Goal: Task Accomplishment & Management: Manage account settings

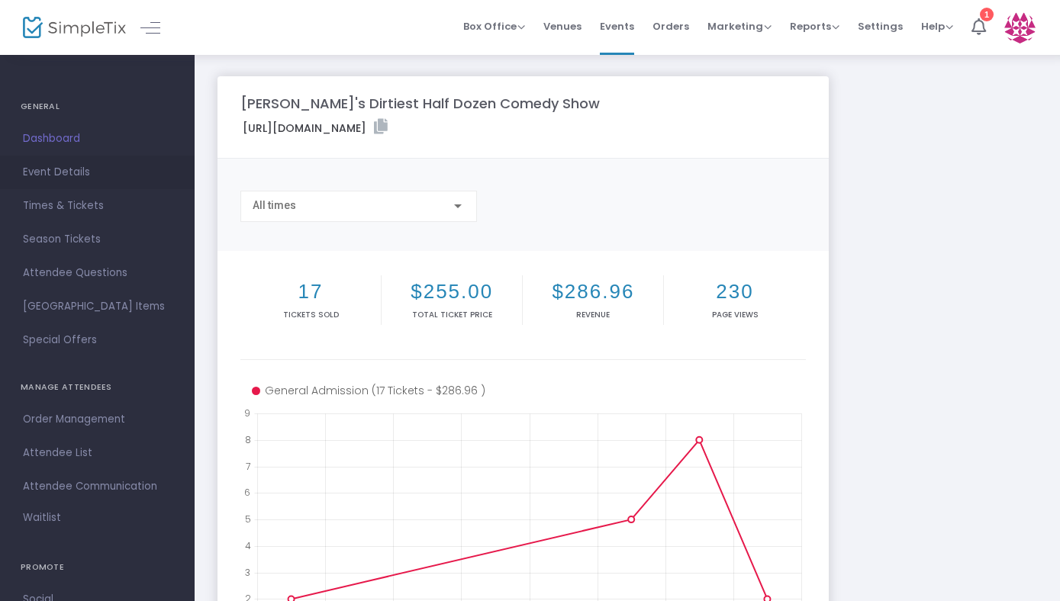
click at [66, 175] on span "Event Details" at bounding box center [97, 172] width 149 height 20
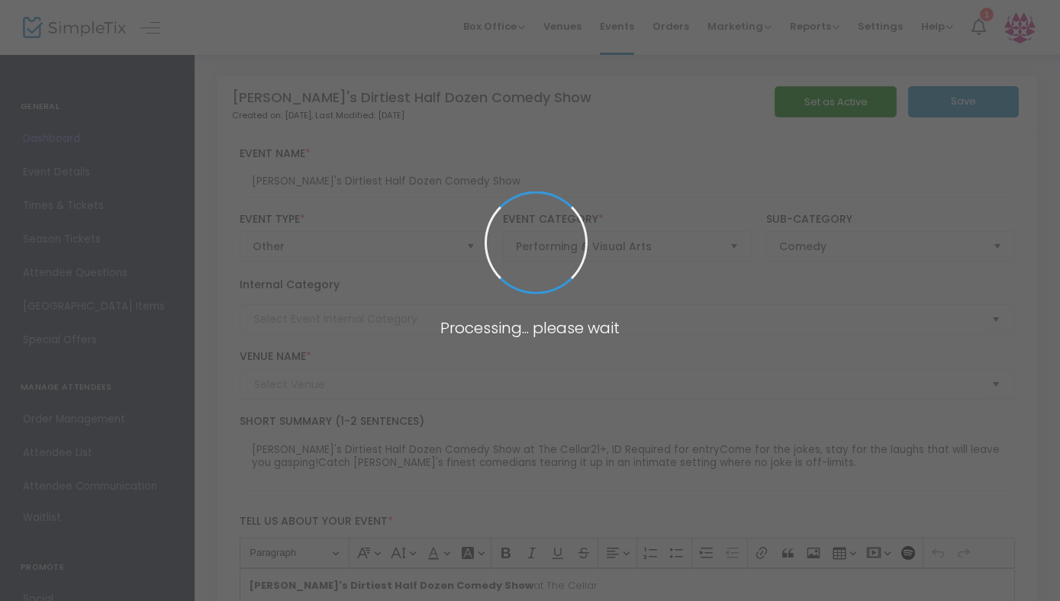
type input "The Cellar"
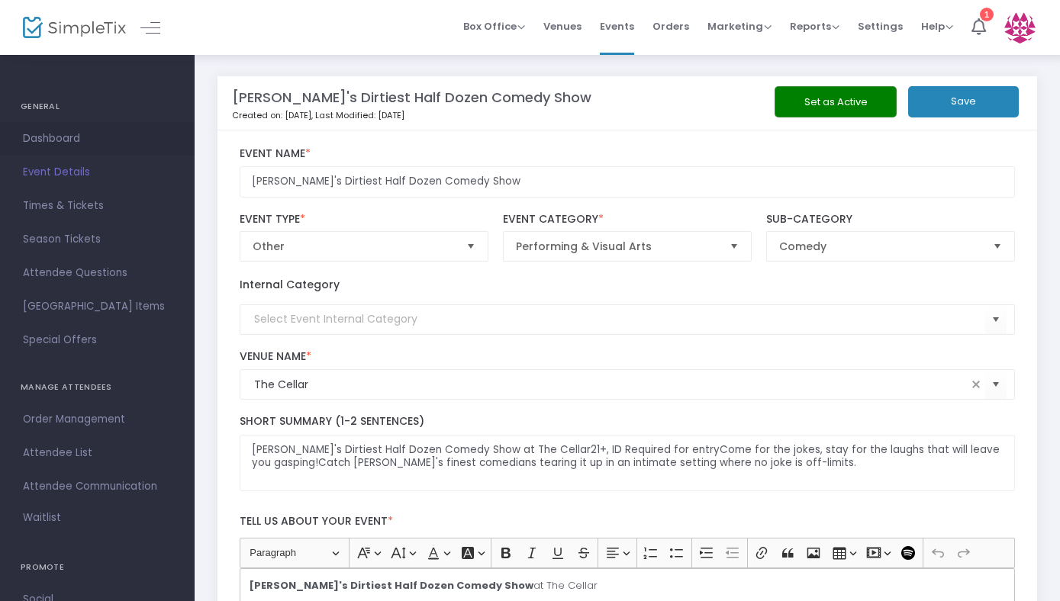
click at [46, 133] on span "Dashboard" at bounding box center [97, 139] width 149 height 20
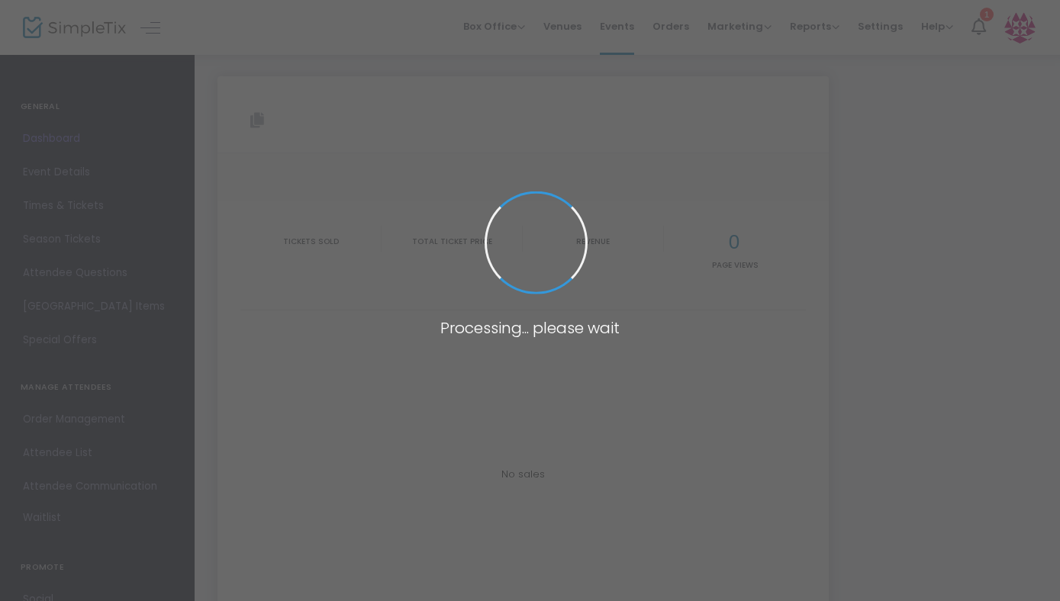
type input "[URL][DOMAIN_NAME]"
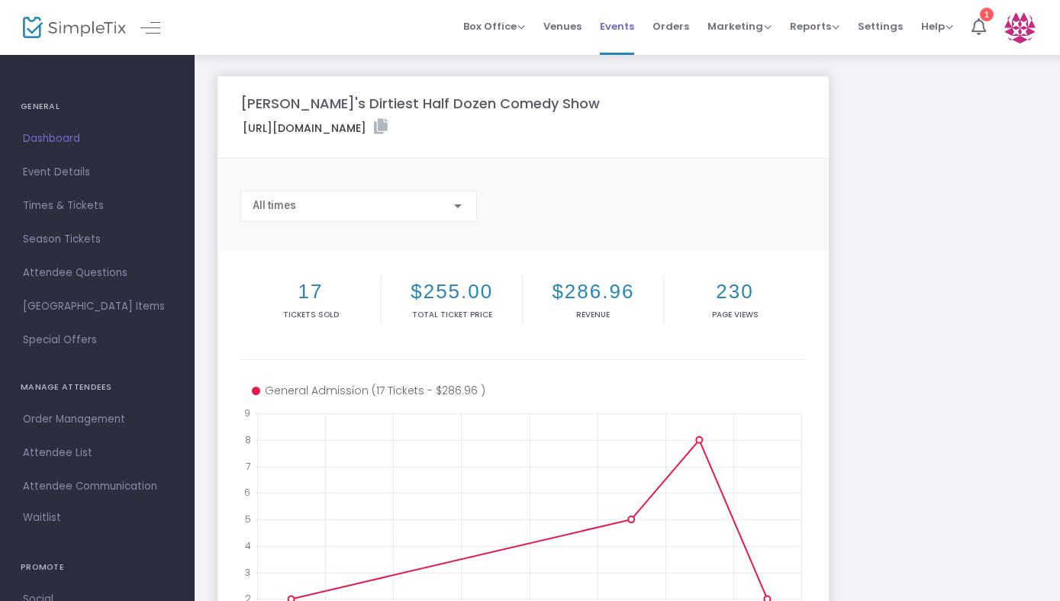
click at [611, 28] on span "Events" at bounding box center [617, 26] width 34 height 39
